Goal: Find specific page/section: Find specific page/section

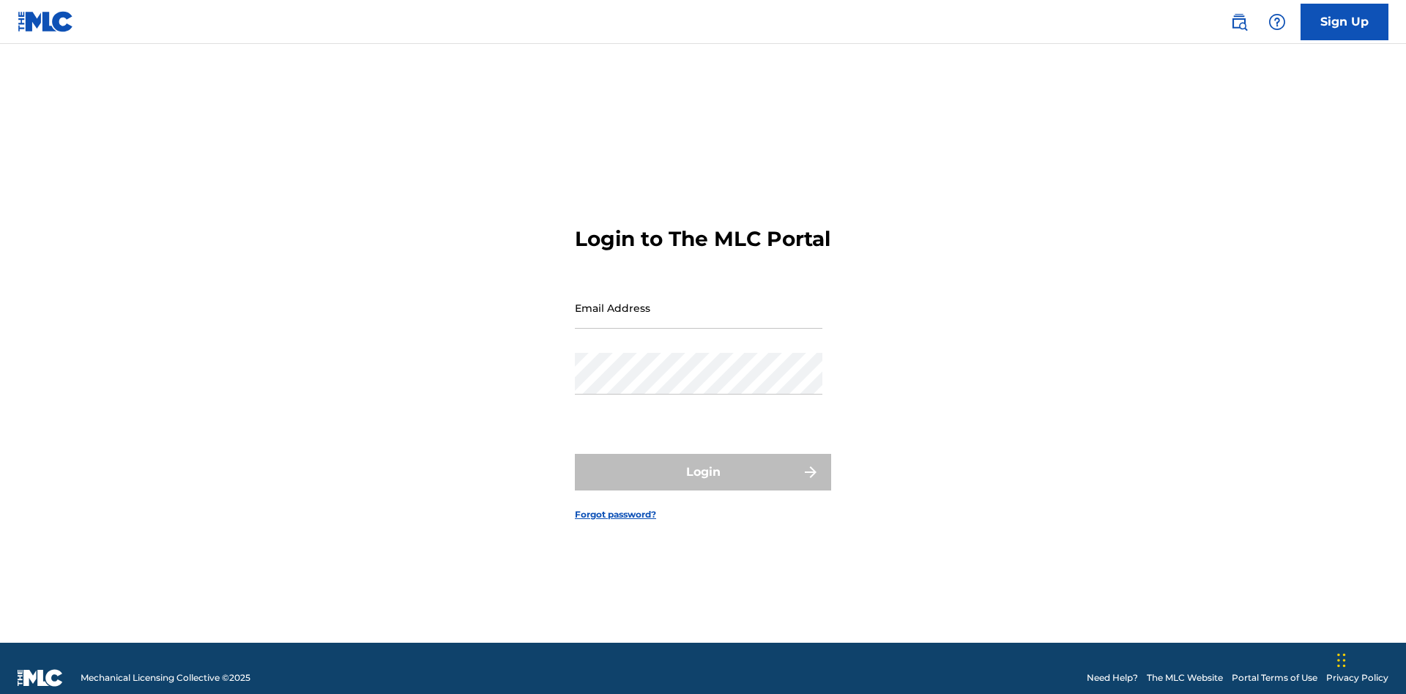
scroll to position [19, 0]
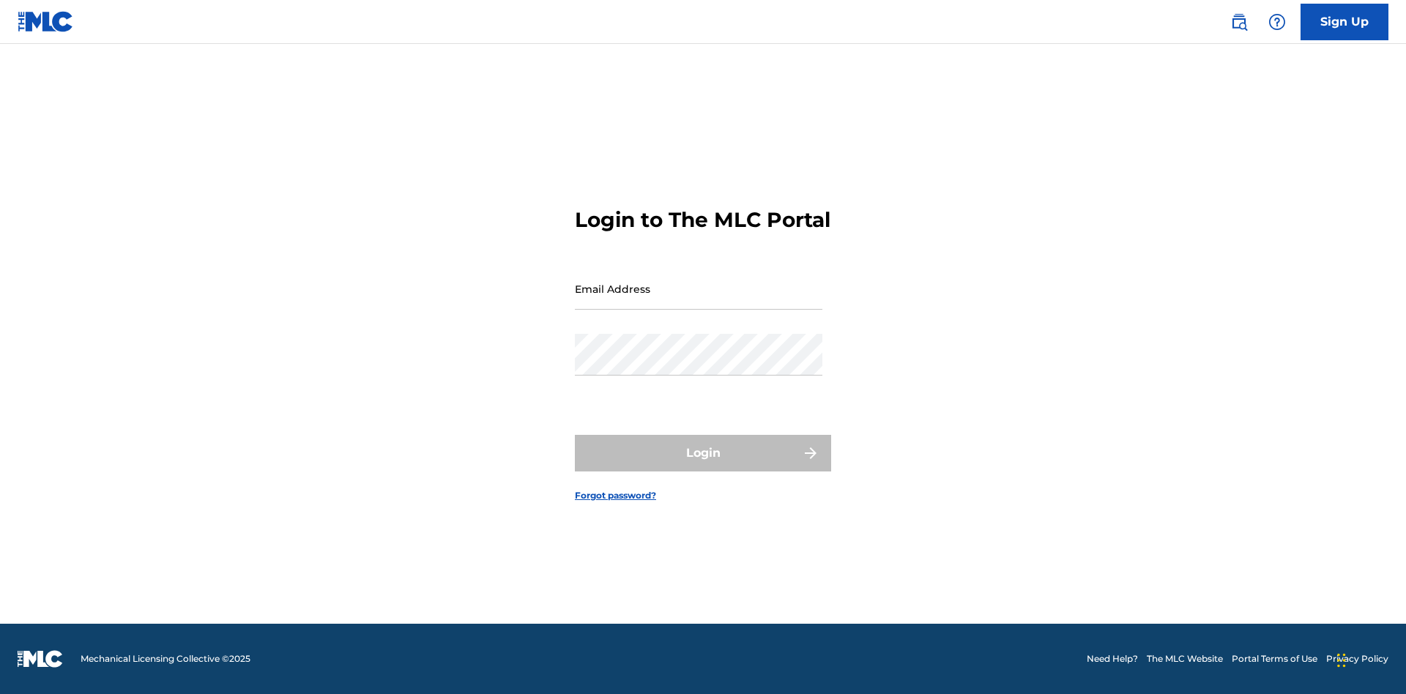
click at [699, 301] on input "Email Address" at bounding box center [699, 289] width 248 height 42
type input "[EMAIL_ADDRESS][DOMAIN_NAME]"
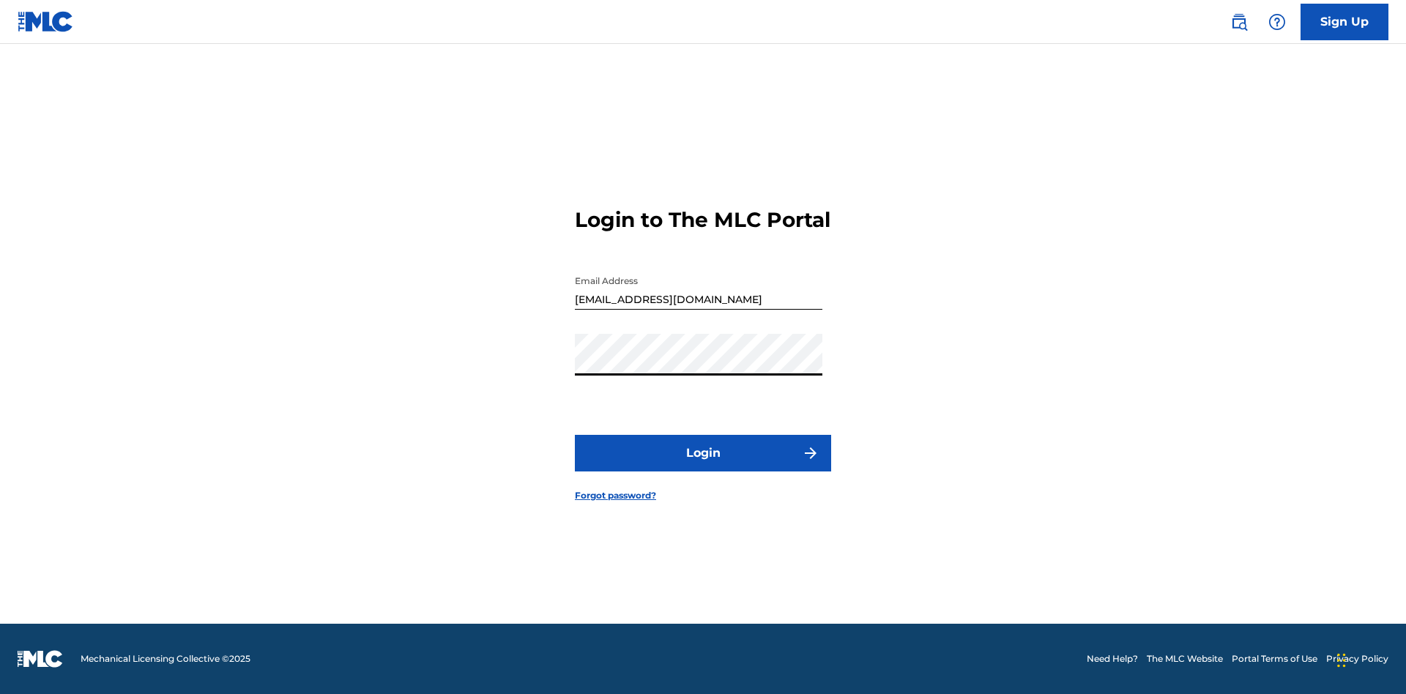
click at [703, 466] on button "Login" at bounding box center [703, 453] width 256 height 37
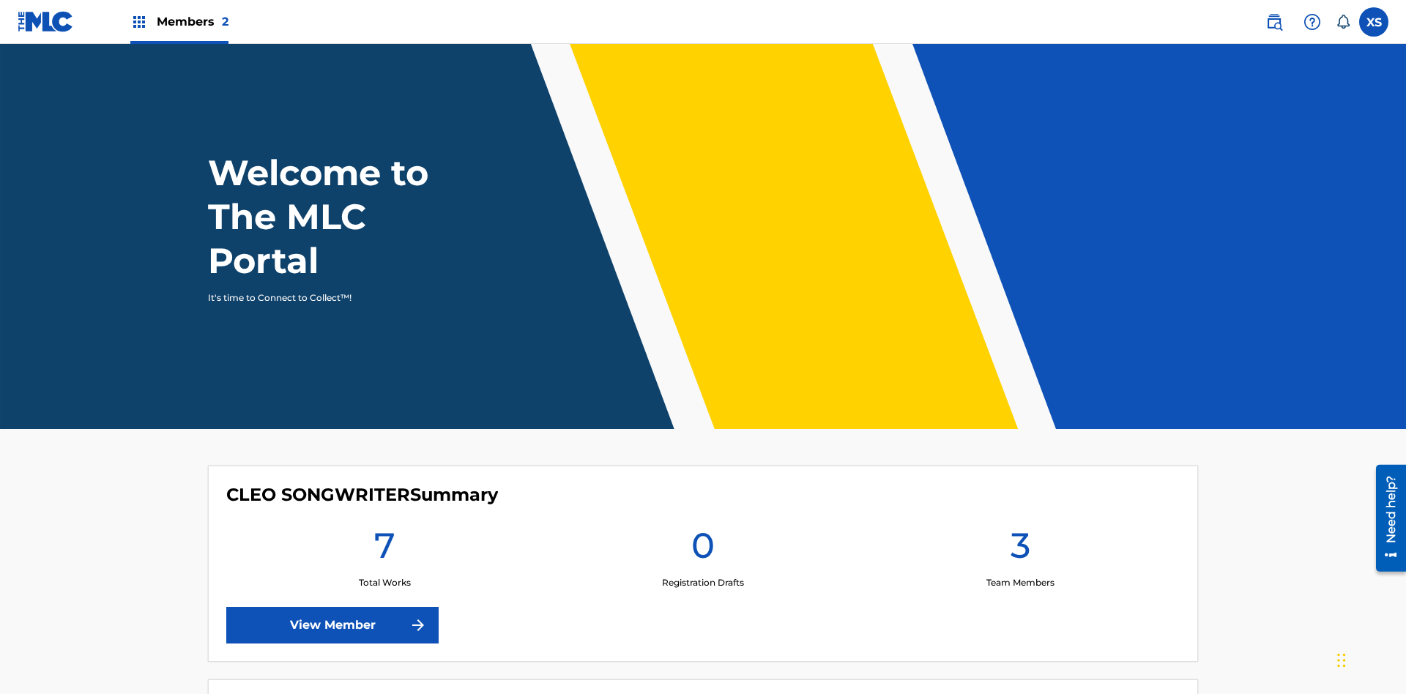
click at [179, 21] on span "Members 2" at bounding box center [193, 21] width 72 height 17
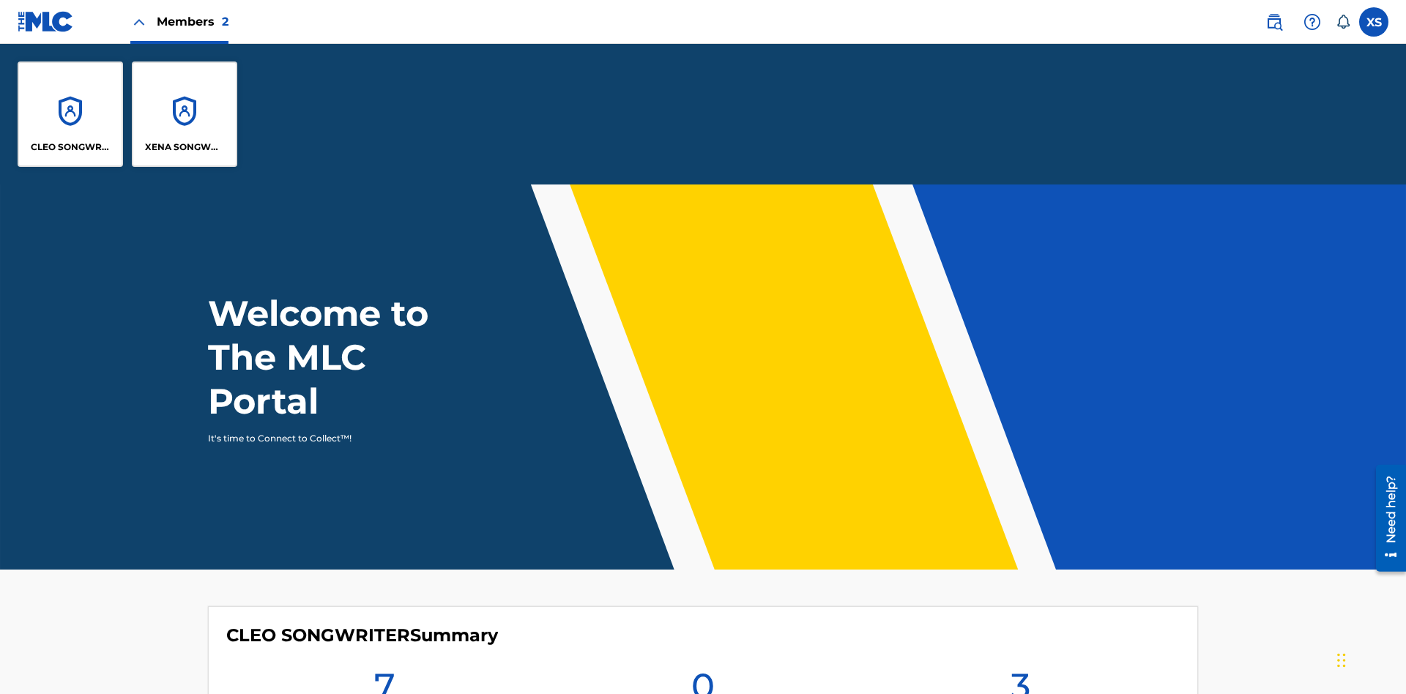
scroll to position [53, 0]
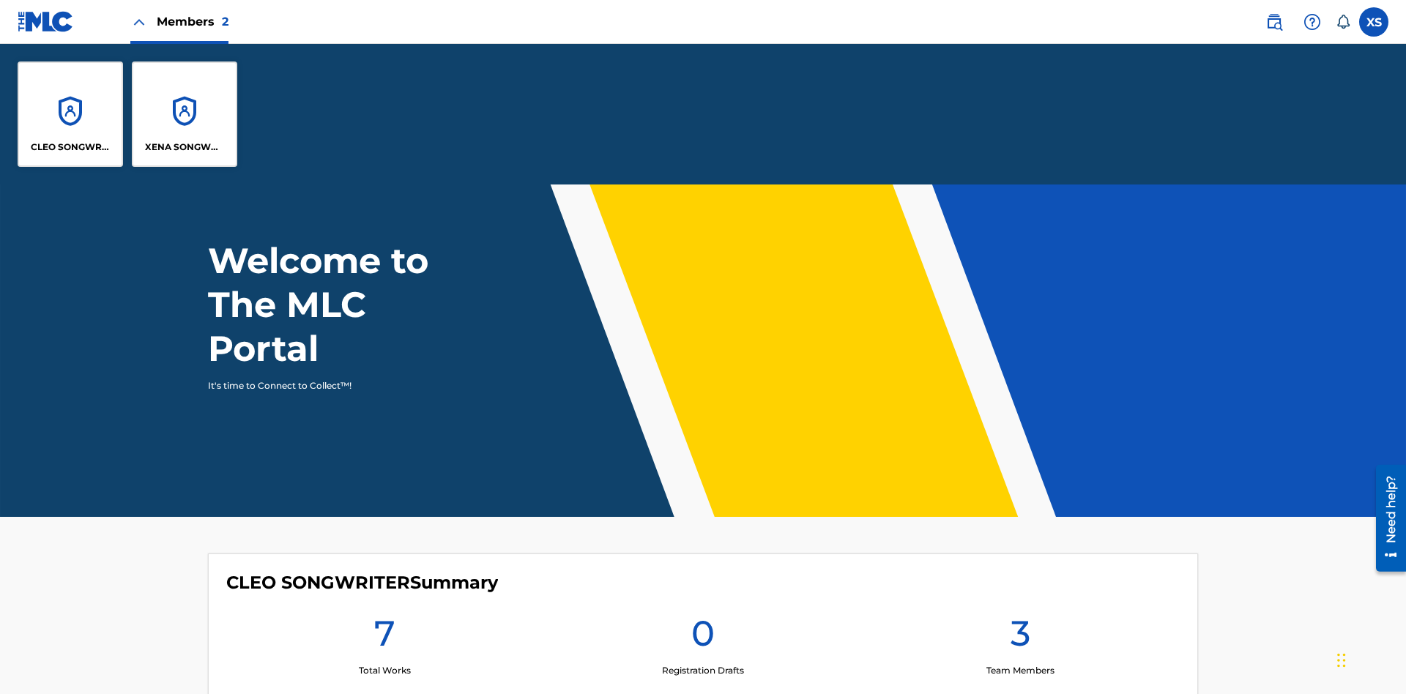
click at [70, 147] on p "CLEO SONGWRITER" at bounding box center [71, 147] width 80 height 13
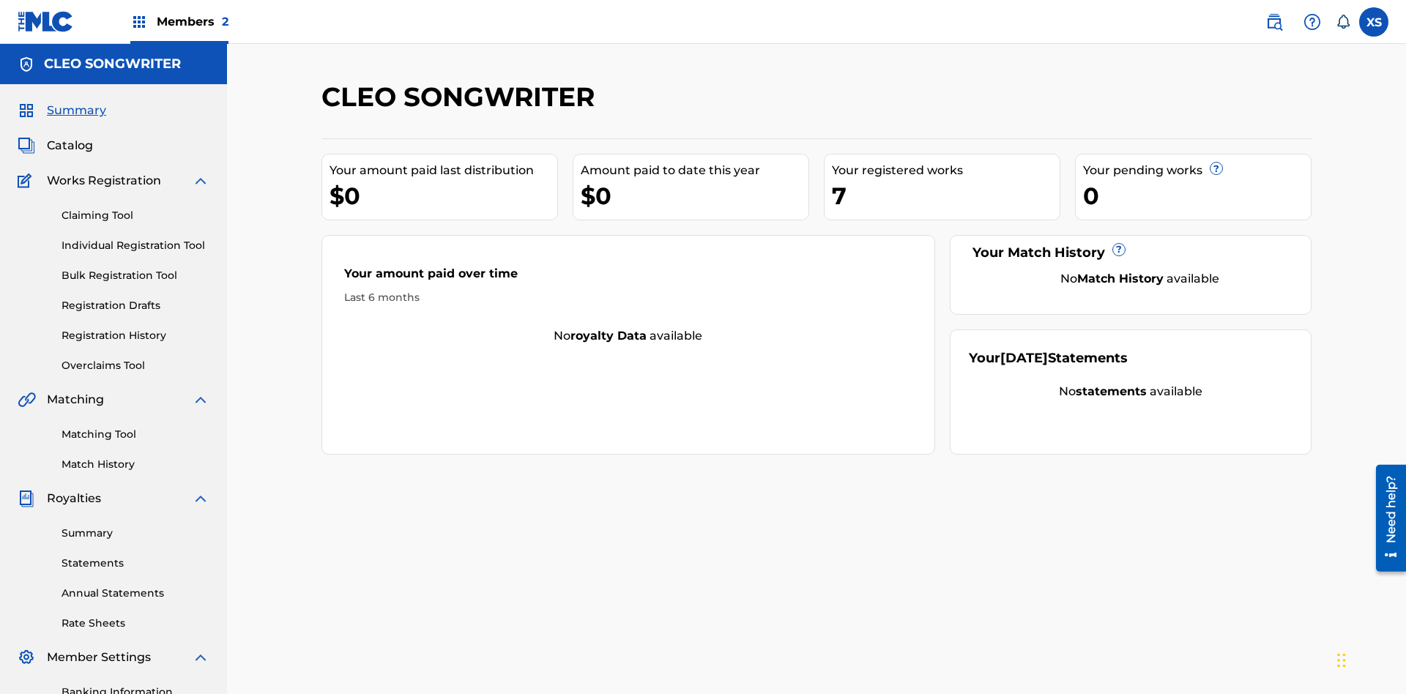
scroll to position [49, 0]
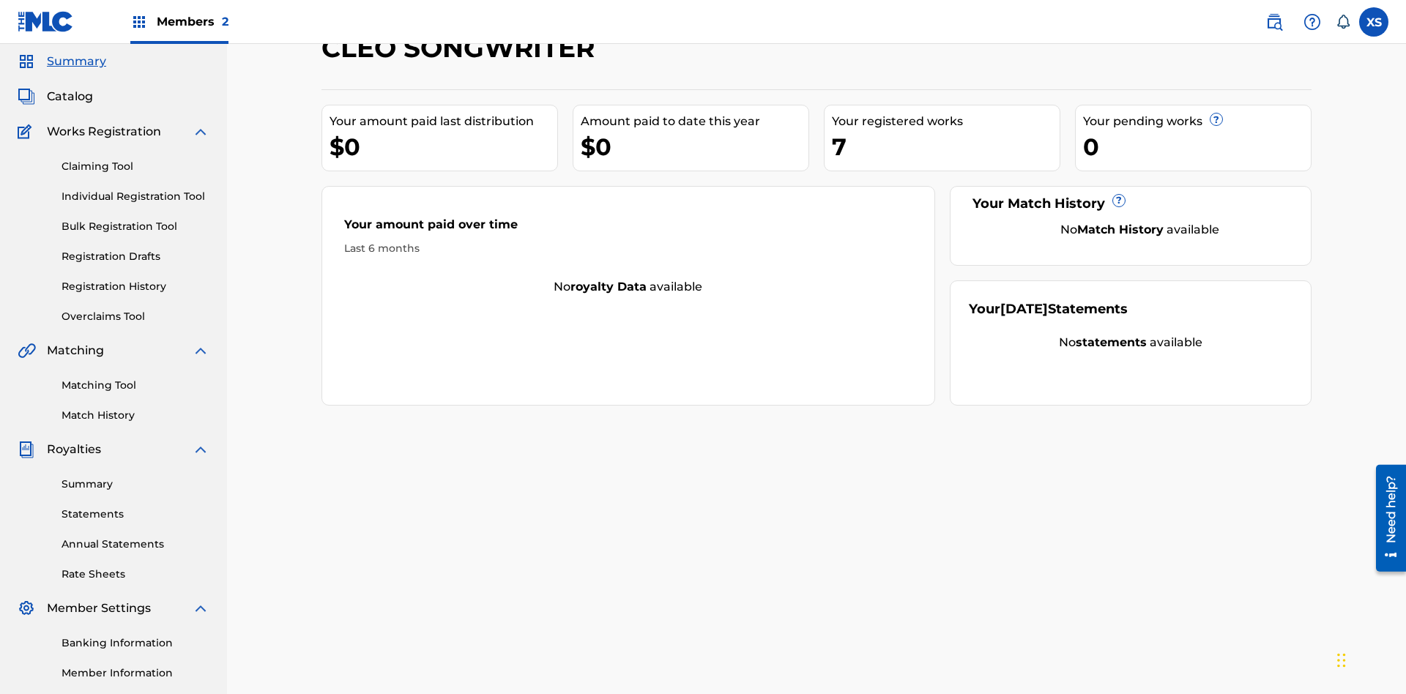
click at [70, 97] on span "Catalog" at bounding box center [70, 97] width 46 height 18
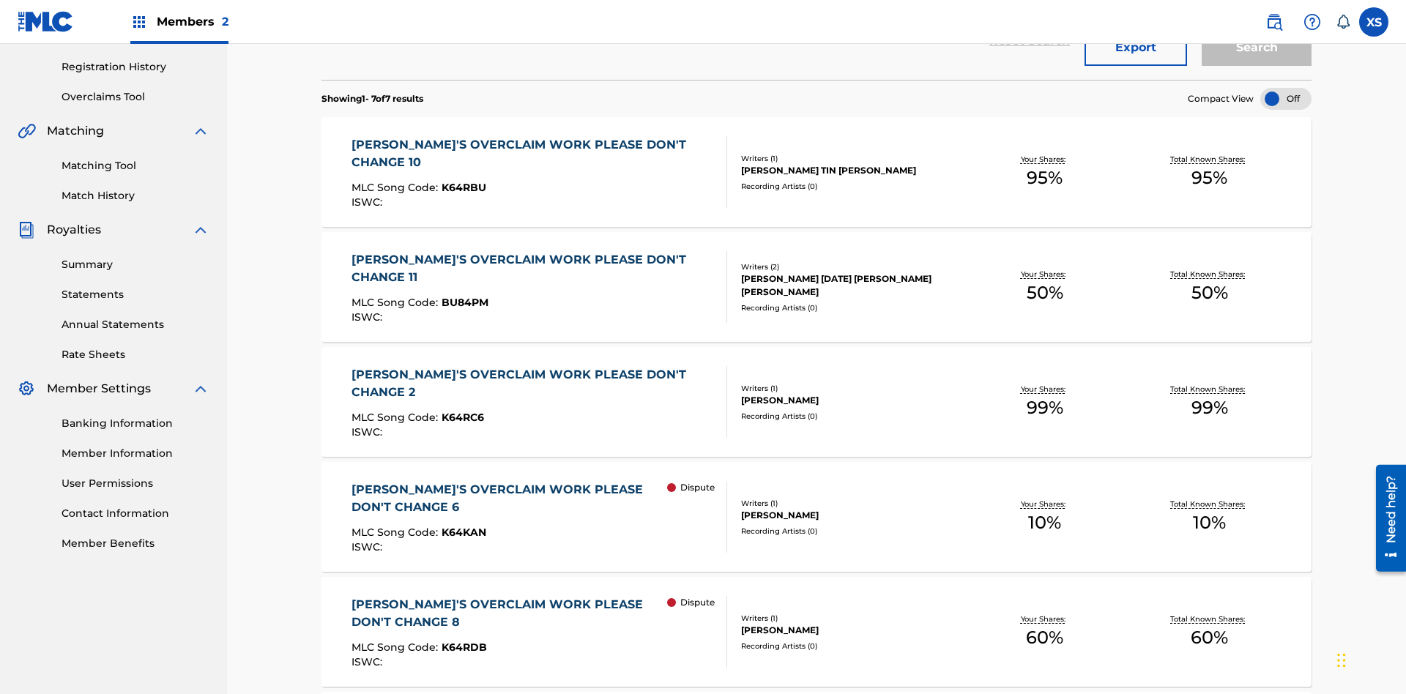
scroll to position [58, 0]
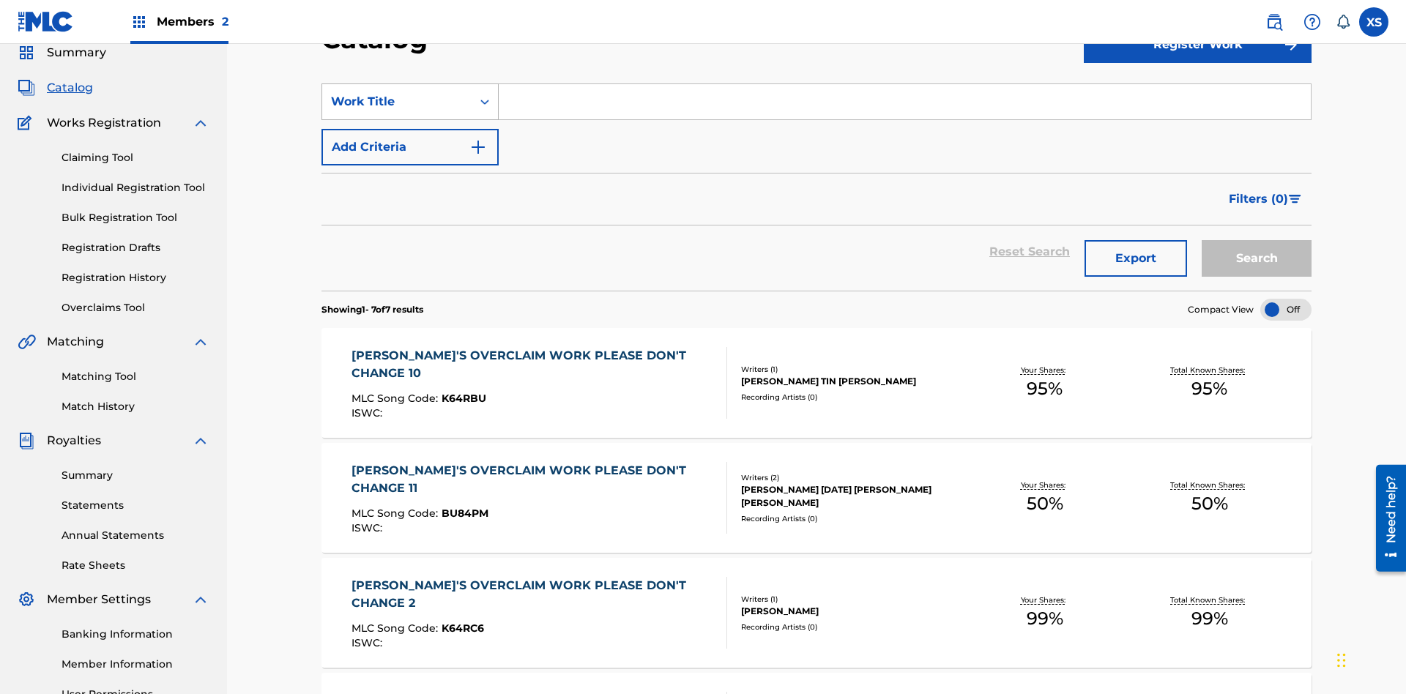
click at [397, 102] on div "Work Title" at bounding box center [397, 102] width 132 height 18
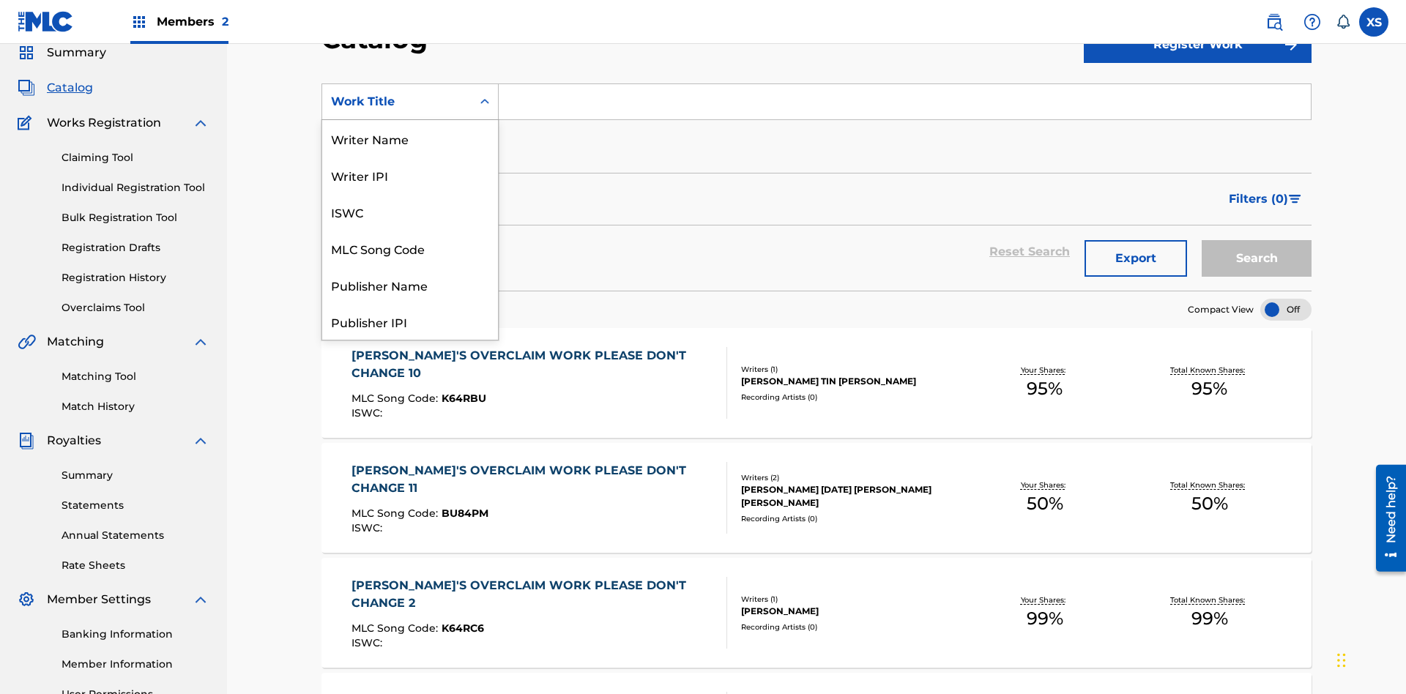
scroll to position [220, 0]
click at [410, 321] on div "Work Title" at bounding box center [410, 321] width 176 height 37
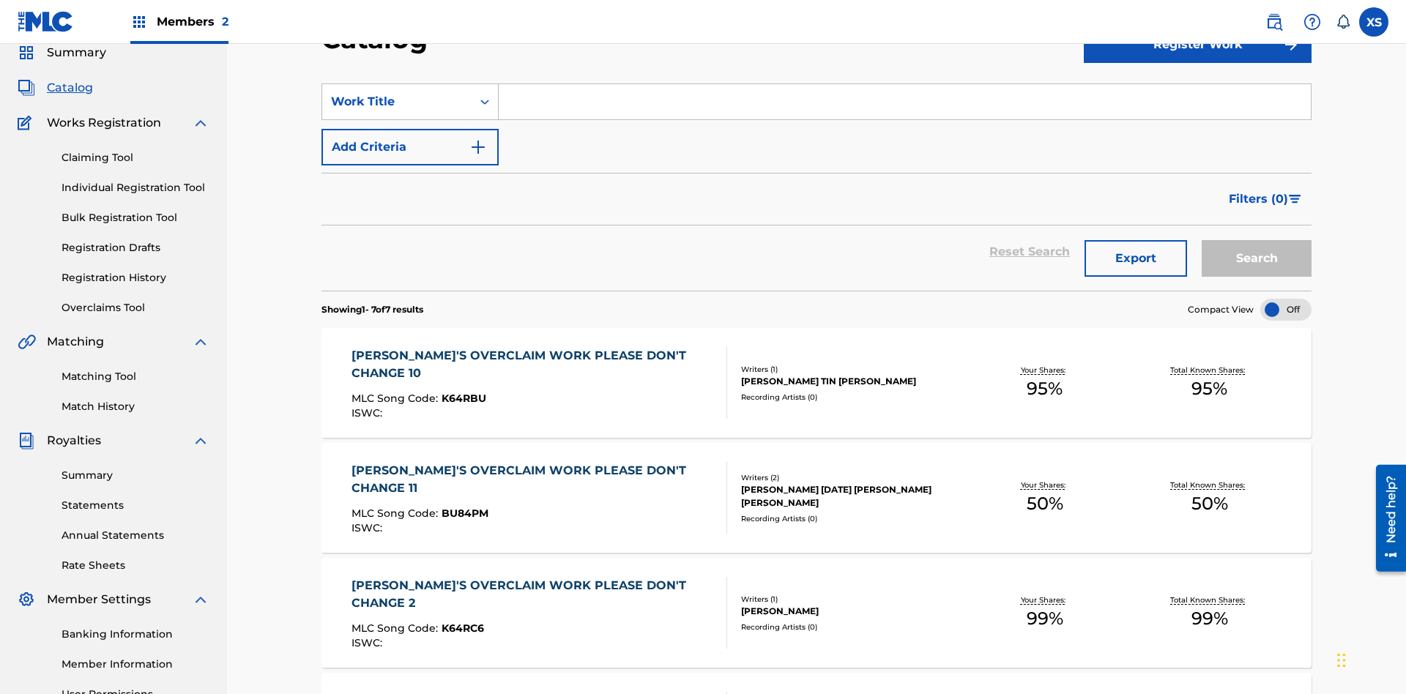
scroll to position [54, 0]
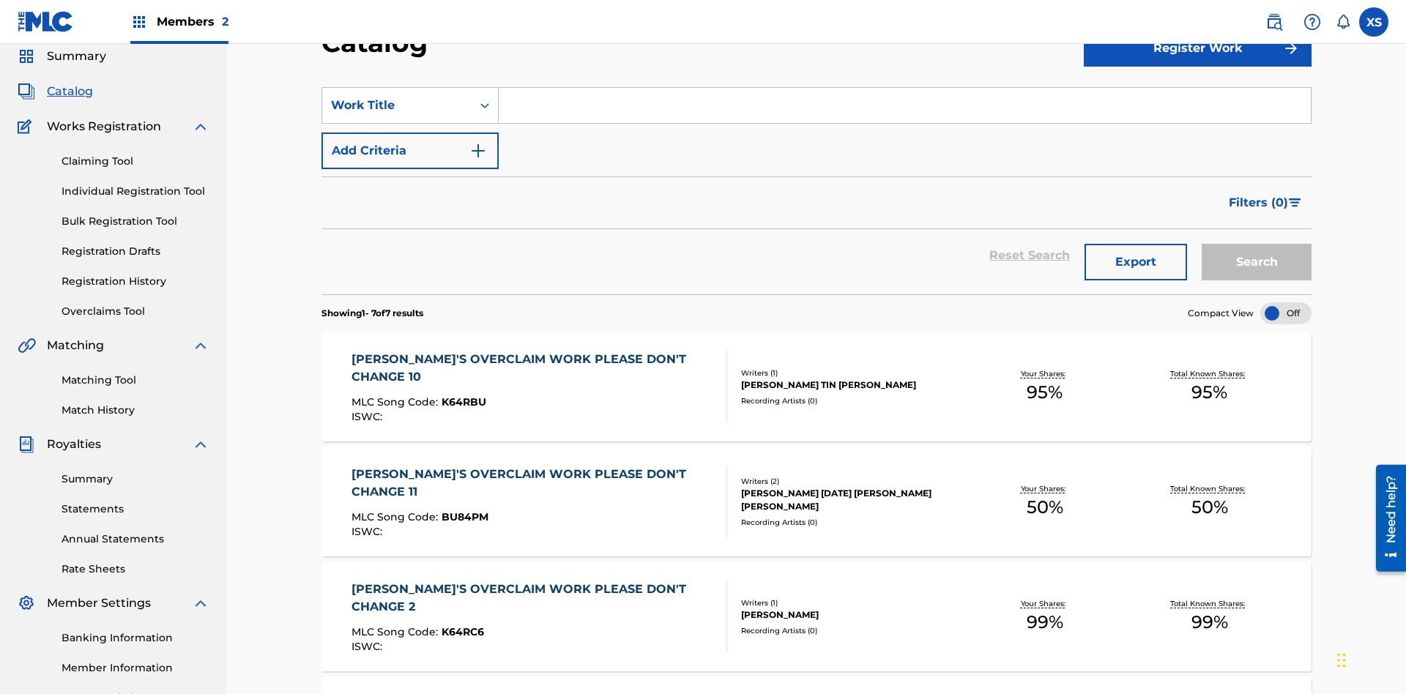
click at [904, 105] on input "Search Form" at bounding box center [905, 105] width 812 height 35
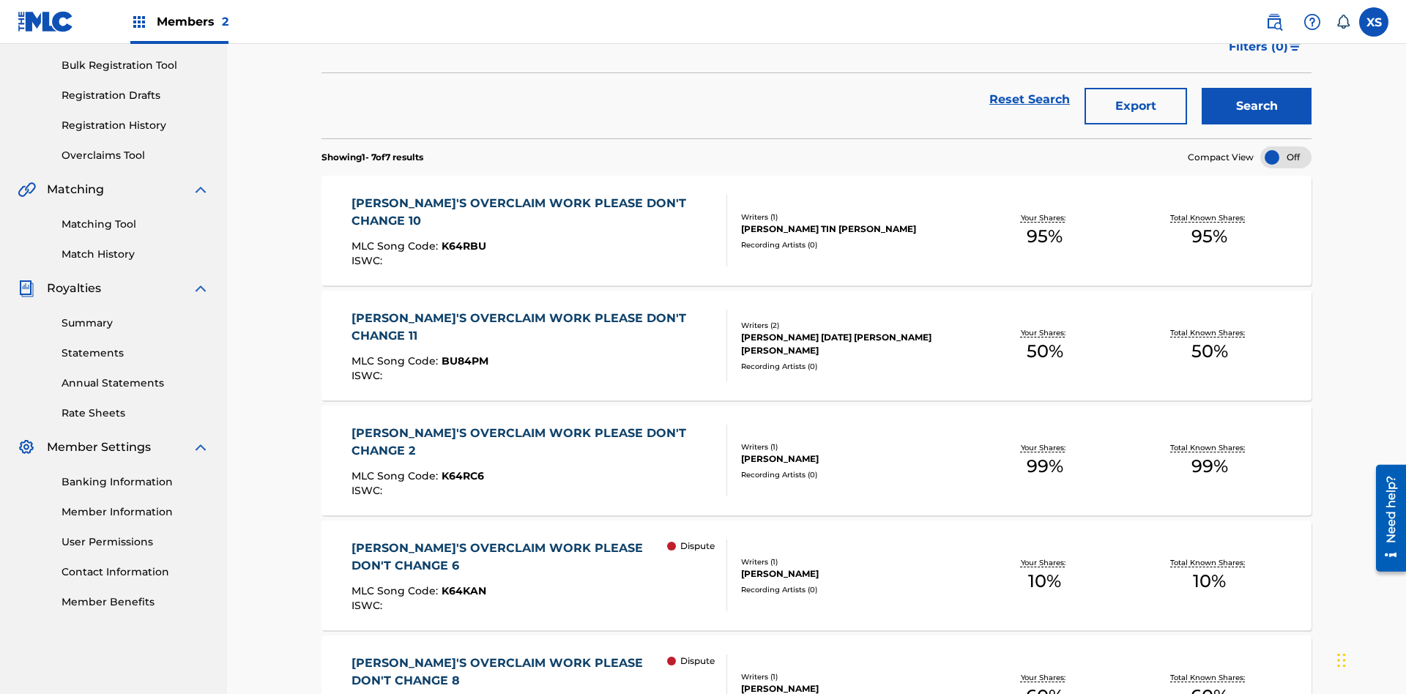
type input "NON-OWNED WORK TO CLAIM"
click at [1257, 106] on button "Search" at bounding box center [1257, 106] width 110 height 37
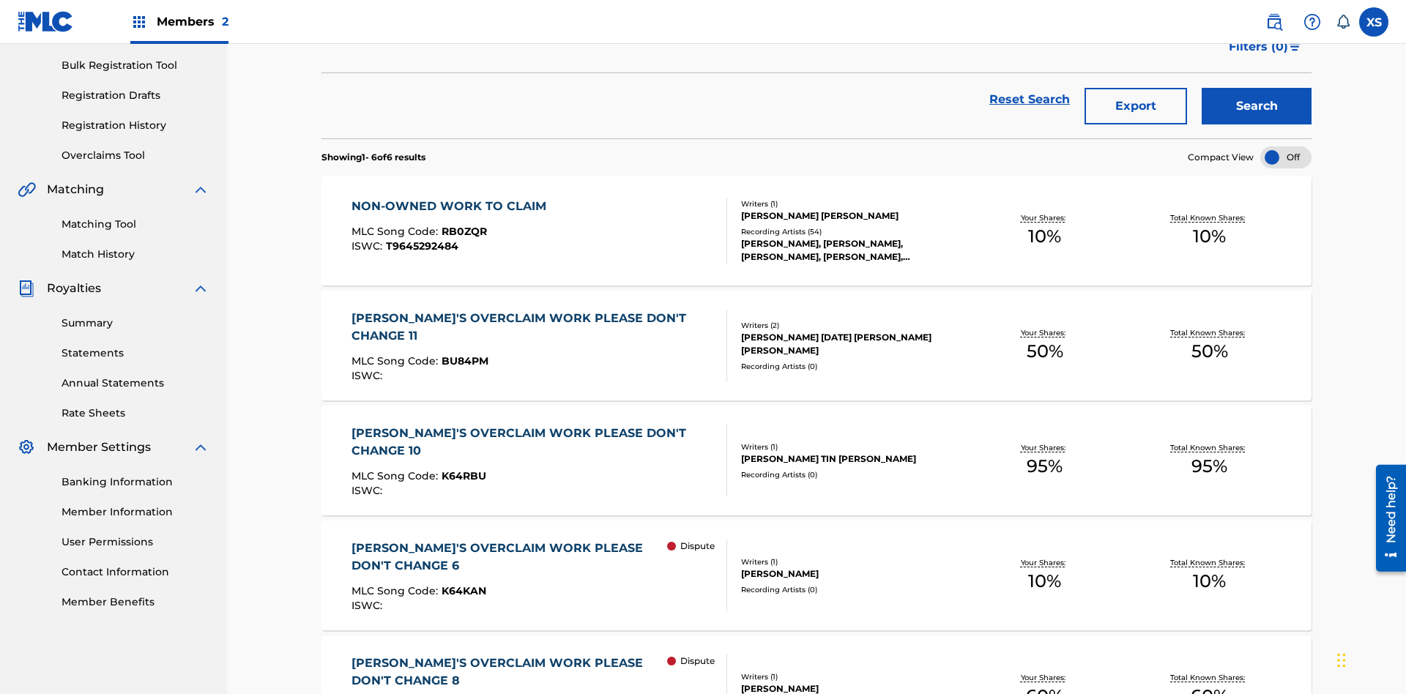
scroll to position [347, 0]
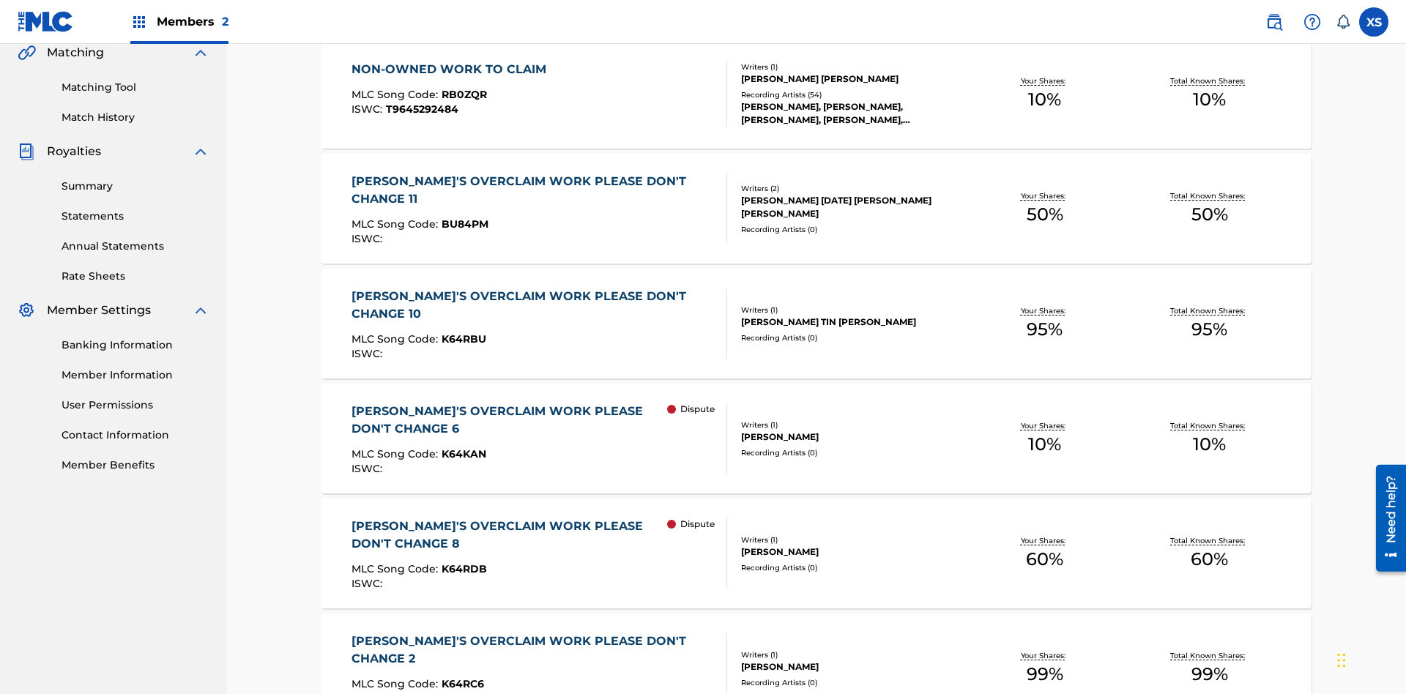
click at [462, 94] on span "RB0ZQR" at bounding box center [464, 94] width 45 height 13
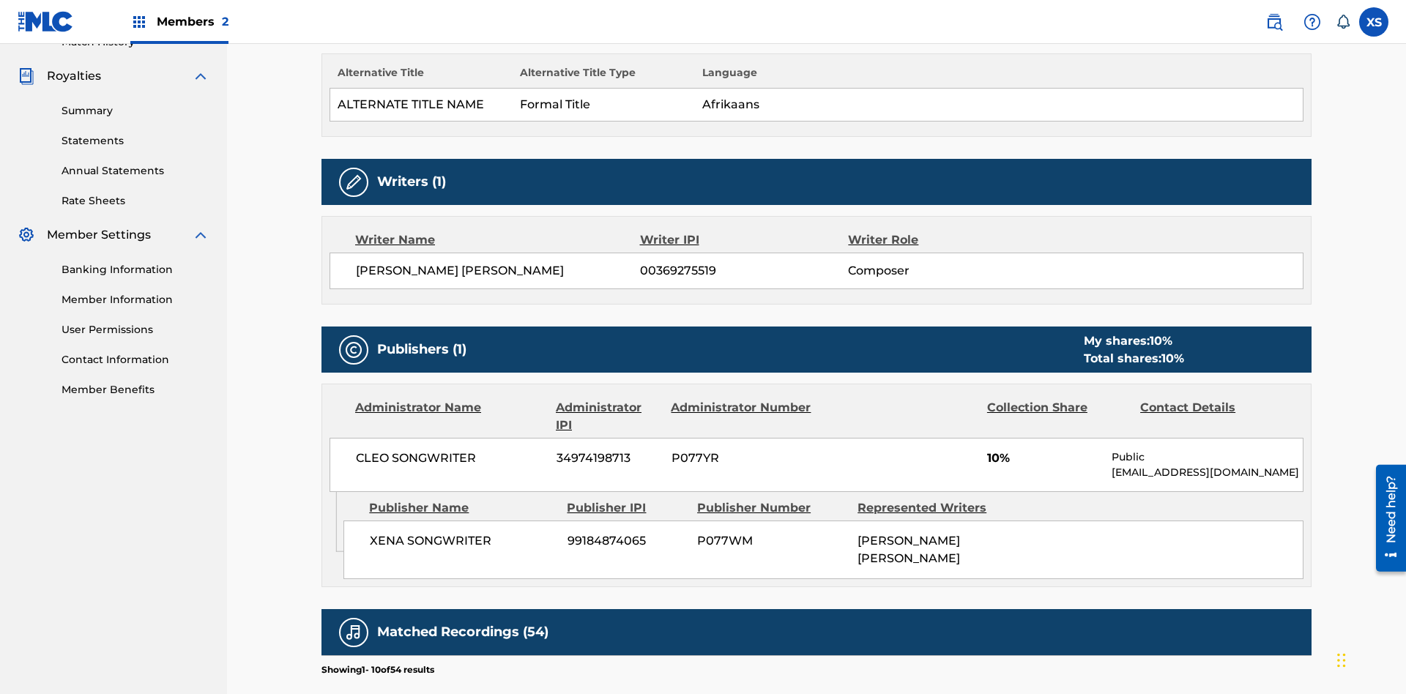
scroll to position [597, 0]
